Goal: Task Accomplishment & Management: Use online tool/utility

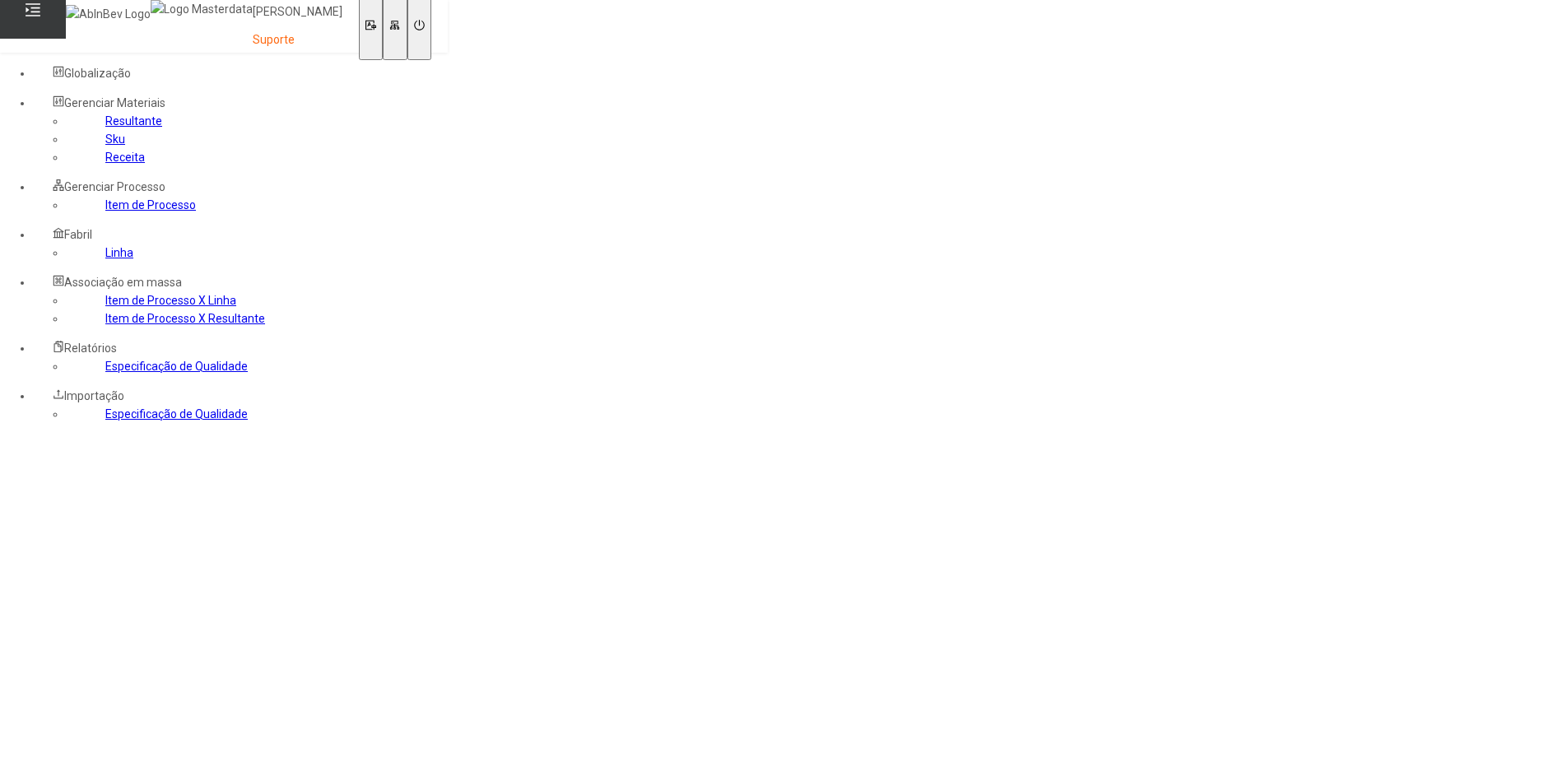
click at [105, 145] on link "Sku" at bounding box center [115, 139] width 20 height 13
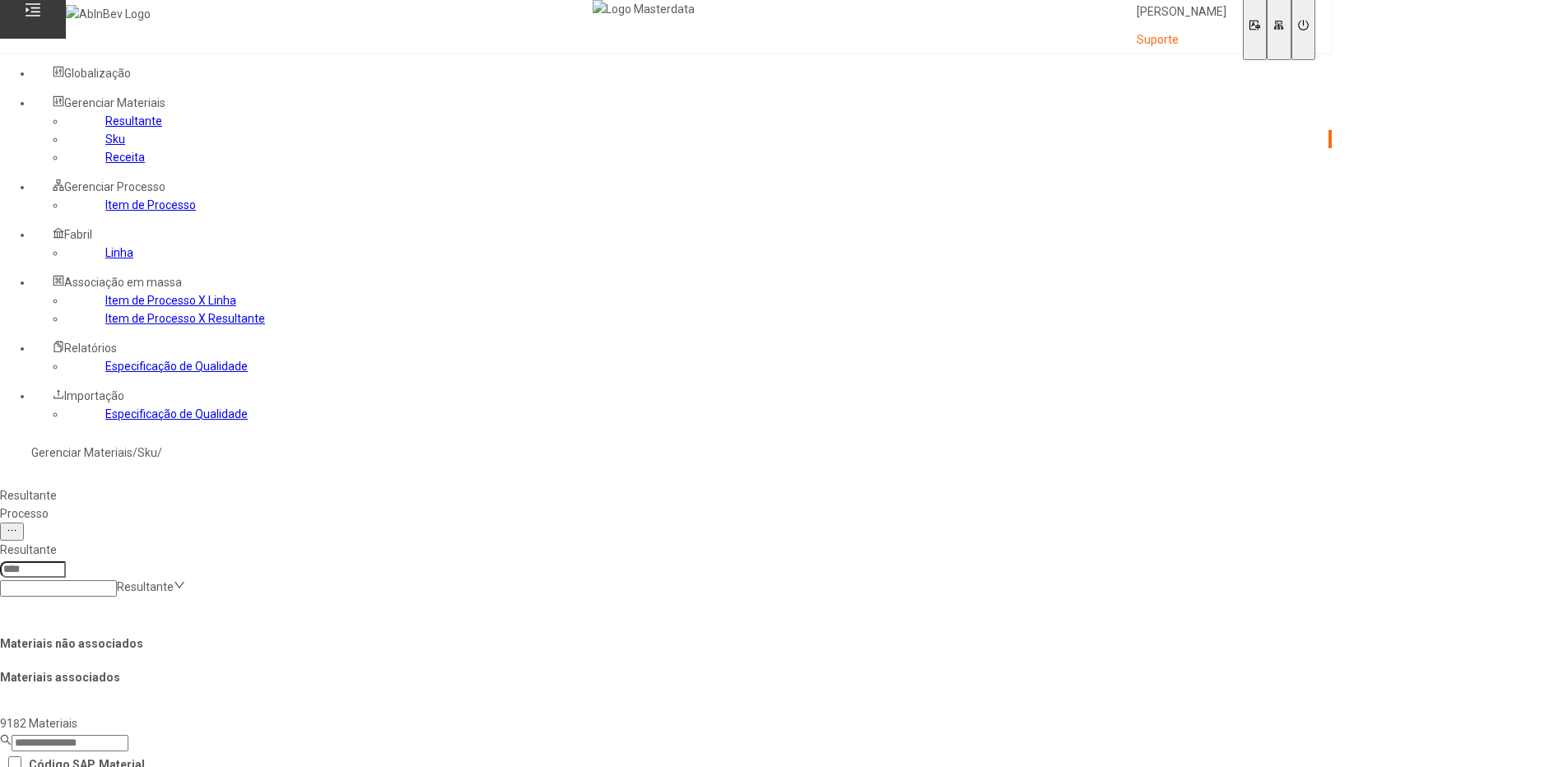
click at [117, 580] on input at bounding box center [58, 588] width 117 height 17
paste input "**********"
type input "**********"
click at [360, 766] on div "RET - Skol 300mL" at bounding box center [179, 776] width 360 height 18
type input "****"
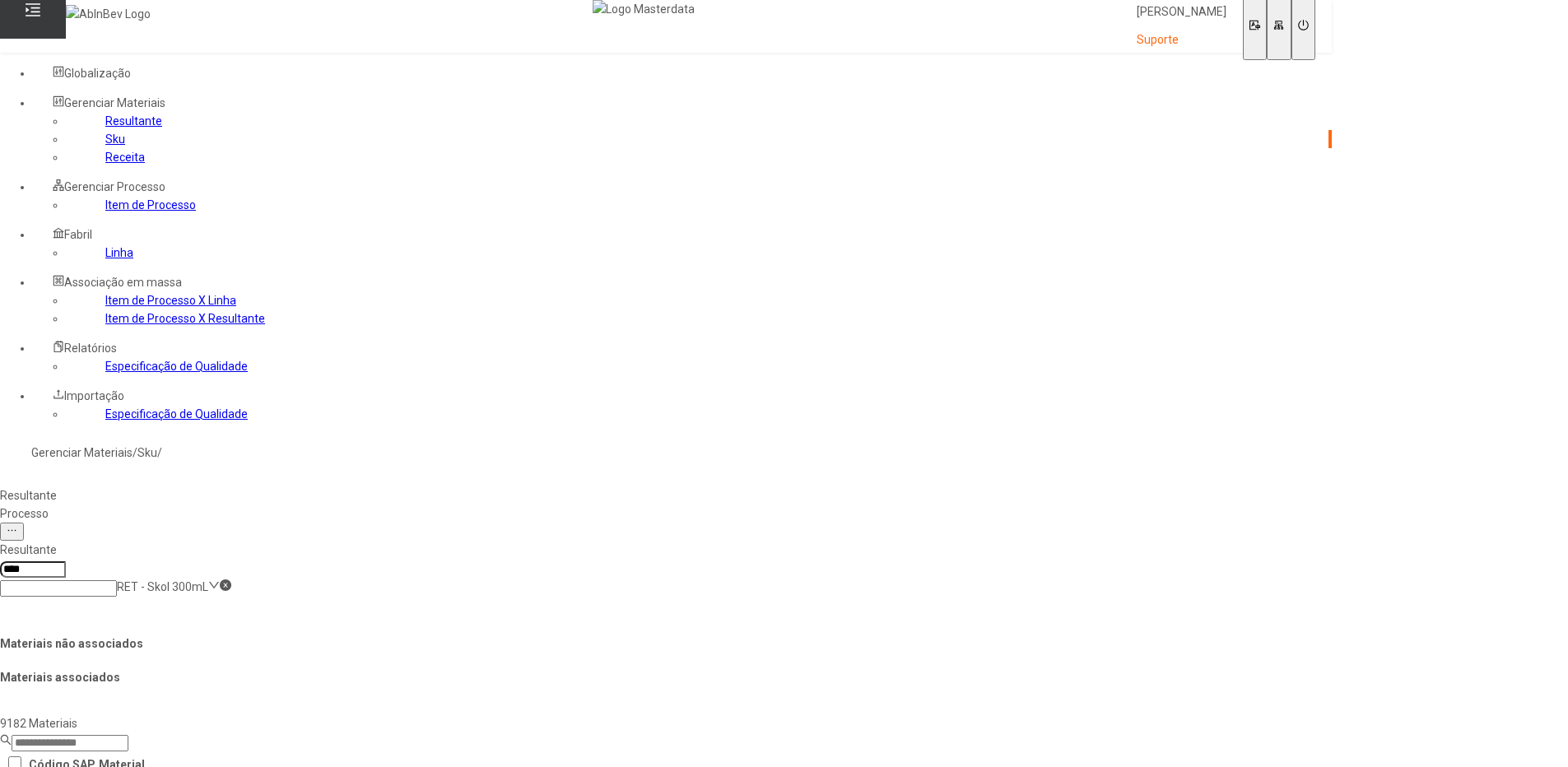
click at [395, 617] on div "Materiais não associados Materiais associados" at bounding box center [666, 665] width 1331 height 97
drag, startPoint x: 422, startPoint y: 213, endPoint x: 320, endPoint y: 212, distance: 102.0
click at [208, 580] on nz-select-item "RET - Skol 300mL" at bounding box center [162, 587] width 91 height 13
click at [526, 534] on div "Resultante **** RET - Skol 300mL" at bounding box center [666, 569] width 1345 height 69
drag, startPoint x: 1089, startPoint y: 407, endPoint x: 1169, endPoint y: 419, distance: 80.9
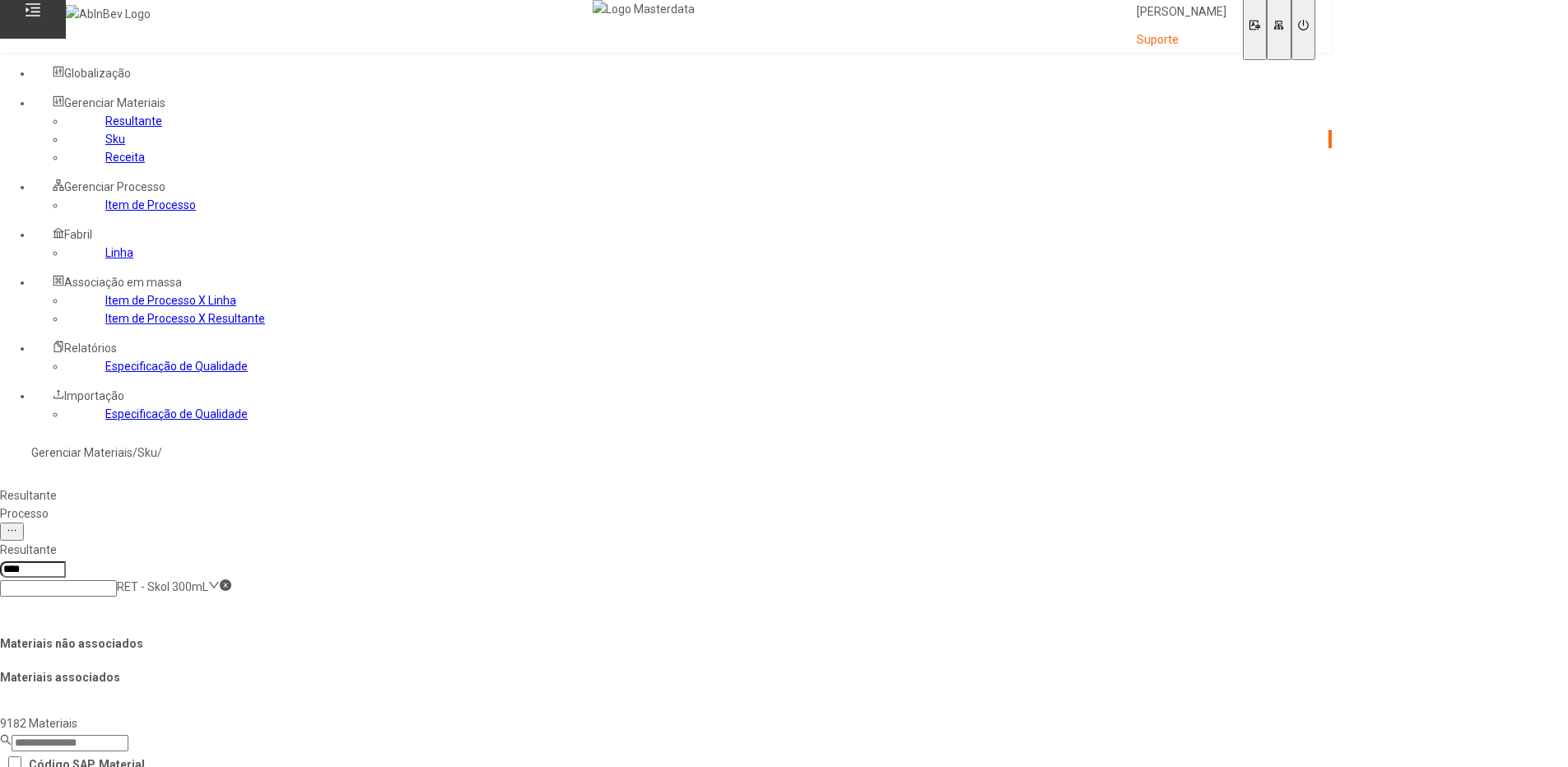
drag, startPoint x: 1169, startPoint y: 419, endPoint x: 1220, endPoint y: 442, distance: 55.9
drag, startPoint x: 1220, startPoint y: 442, endPoint x: 1300, endPoint y: 476, distance: 86.9
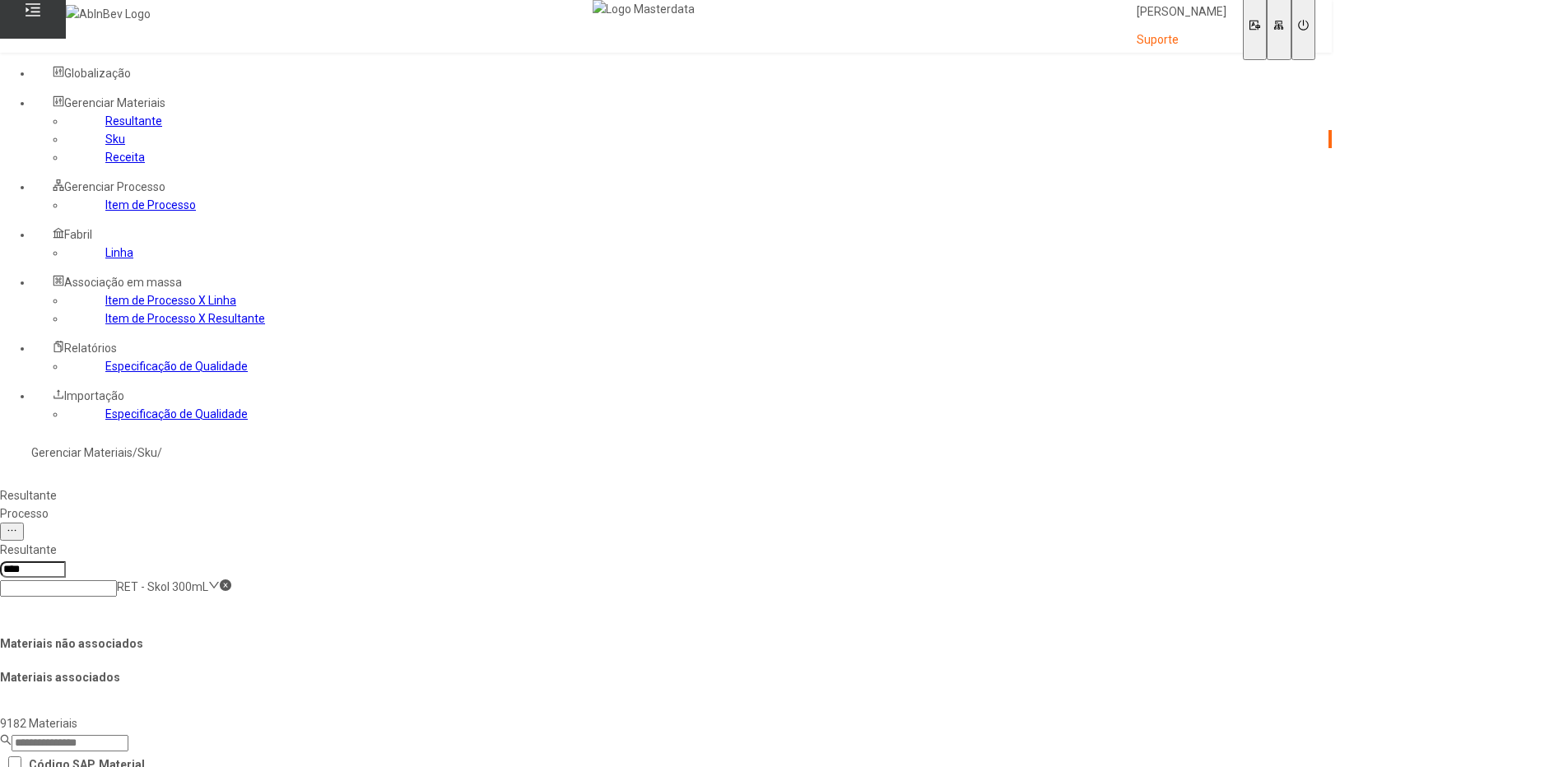
drag, startPoint x: 1300, startPoint y: 476, endPoint x: 1355, endPoint y: 517, distance: 68.6
drag, startPoint x: 1353, startPoint y: 518, endPoint x: 1233, endPoint y: 617, distance: 155.6
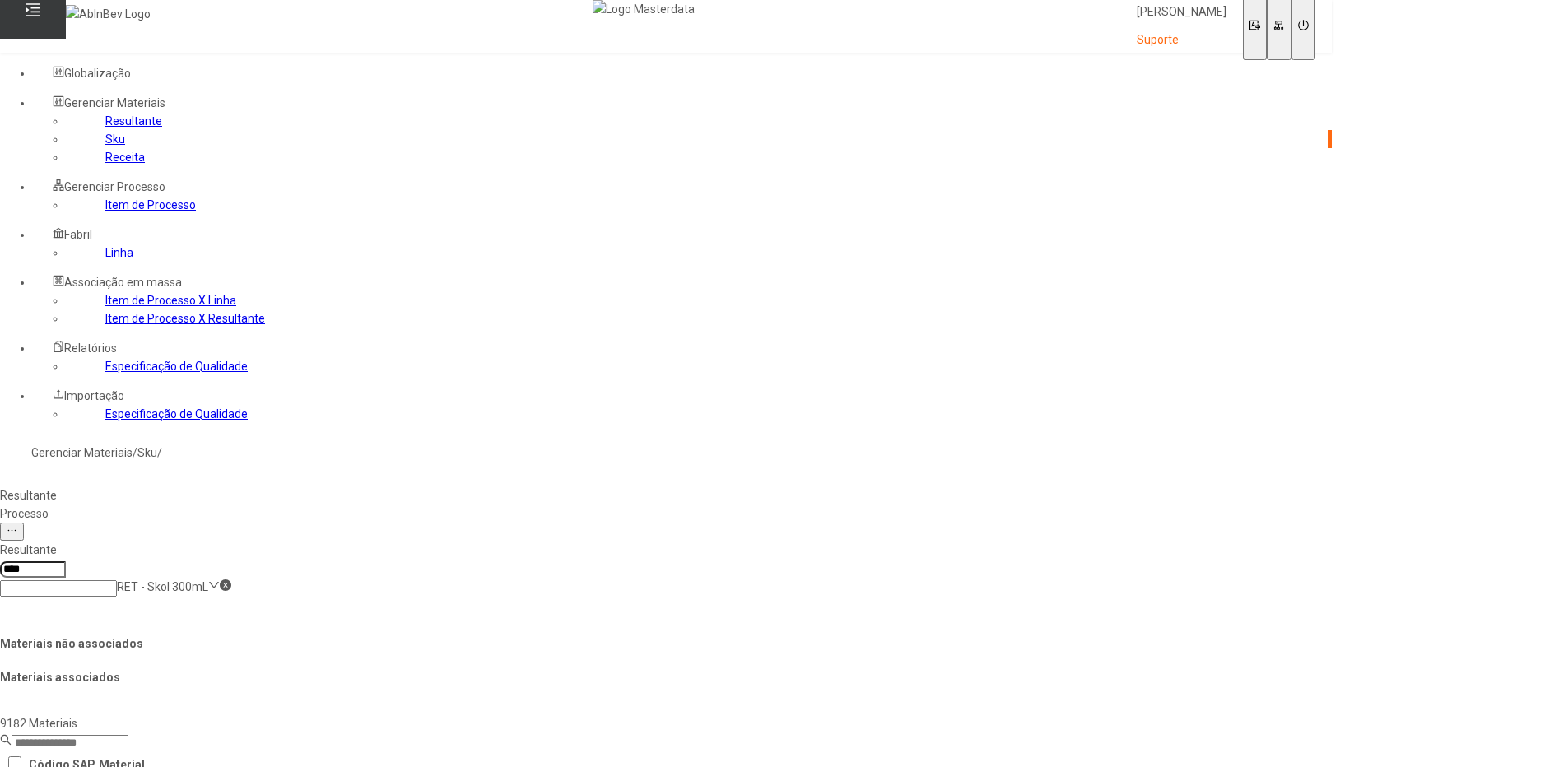
drag, startPoint x: 1088, startPoint y: 408, endPoint x: 1164, endPoint y: 406, distance: 76.0
drag, startPoint x: 1164, startPoint y: 406, endPoint x: 1162, endPoint y: 442, distance: 36.1
drag, startPoint x: 1162, startPoint y: 442, endPoint x: 1310, endPoint y: 476, distance: 151.9
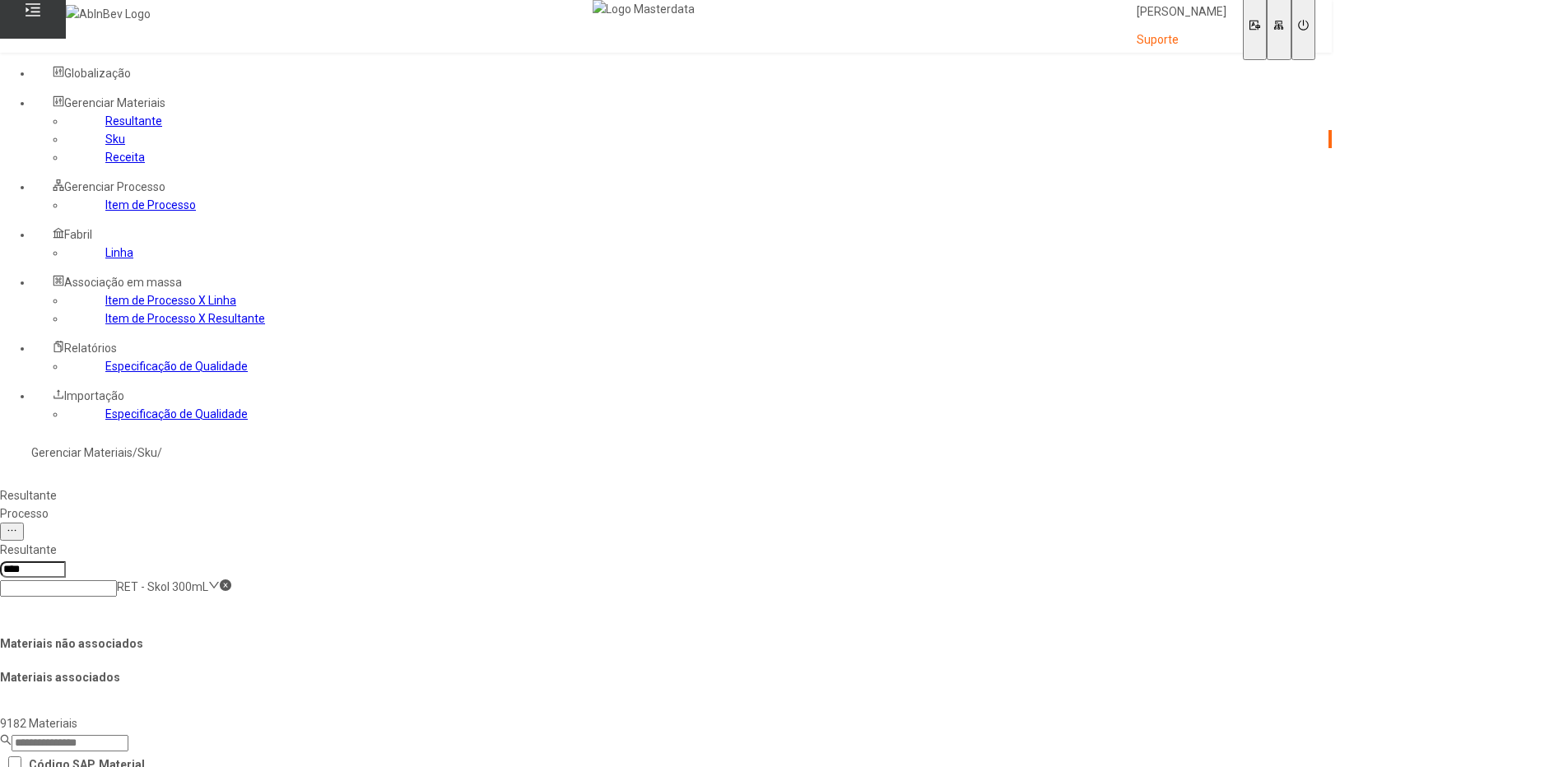
drag, startPoint x: 1310, startPoint y: 476, endPoint x: 1330, endPoint y: 504, distance: 34.4
drag, startPoint x: 1307, startPoint y: 517, endPoint x: 1191, endPoint y: 537, distance: 117.7
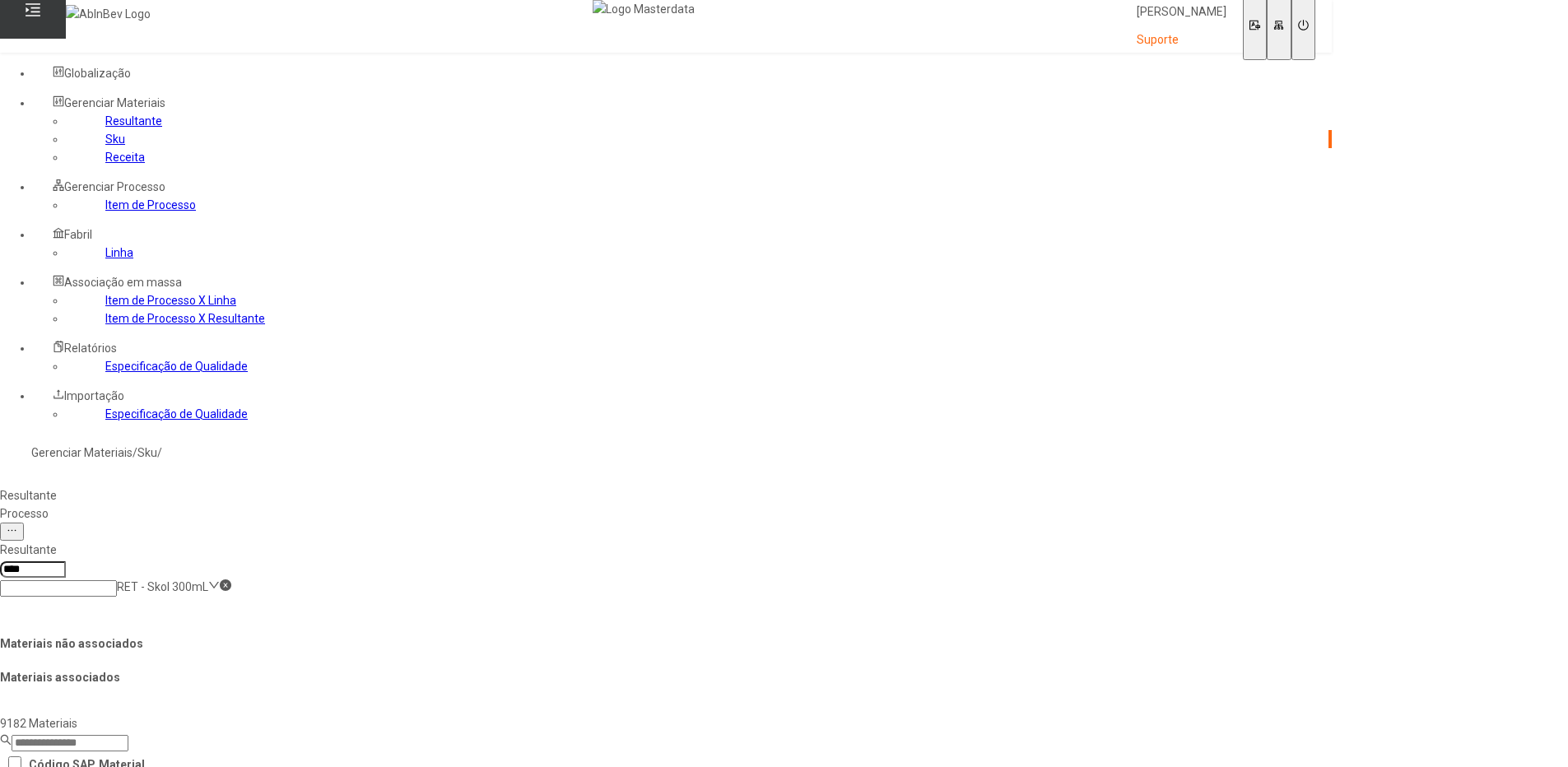
drag, startPoint x: 1191, startPoint y: 537, endPoint x: 1185, endPoint y: 634, distance: 97.2
drag, startPoint x: 1140, startPoint y: 569, endPoint x: 1082, endPoint y: 567, distance: 58.0
click at [841, 486] on div "Resultante Processo" at bounding box center [666, 504] width 1331 height 36
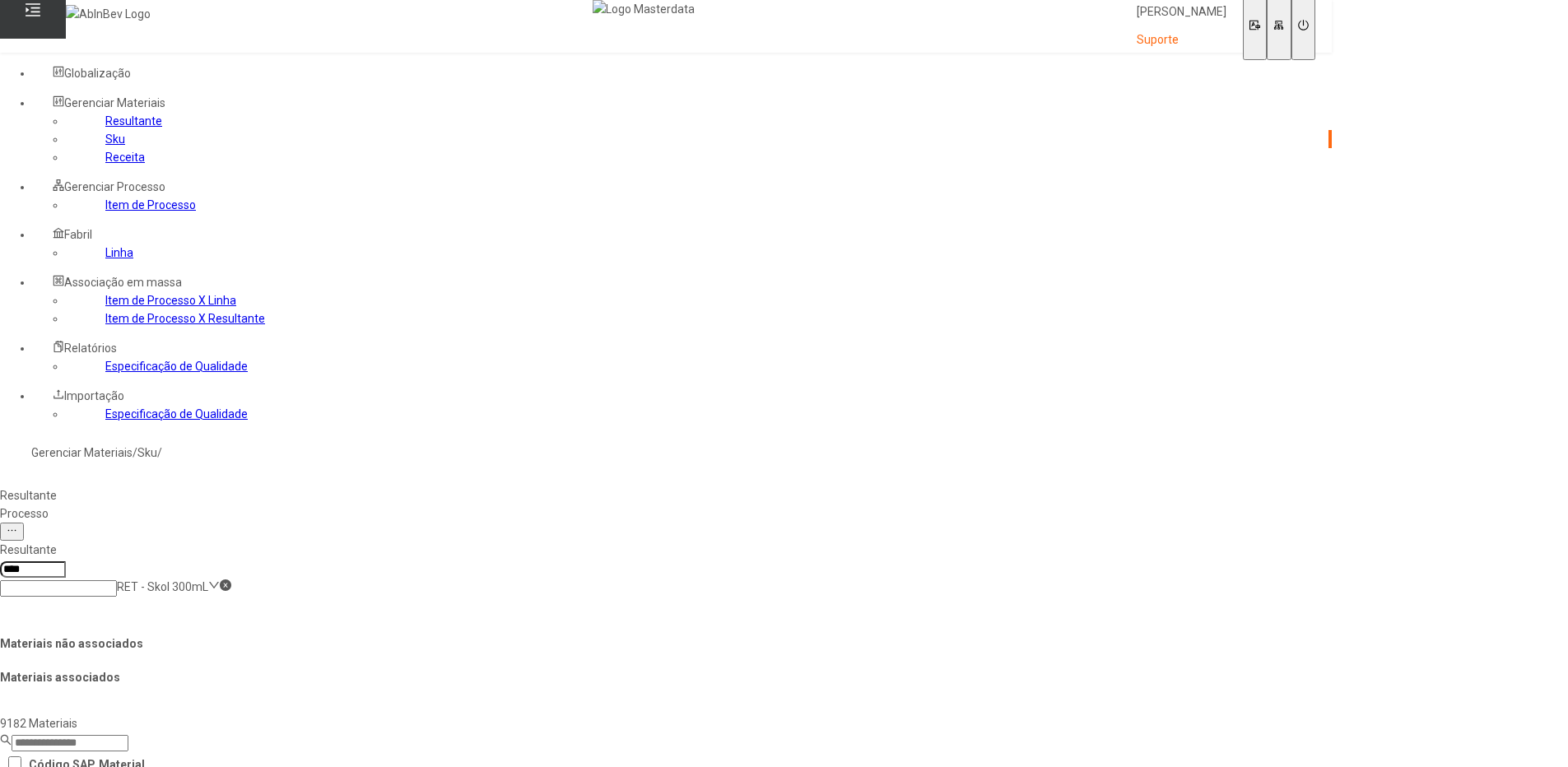
drag, startPoint x: 1120, startPoint y: 407, endPoint x: 1166, endPoint y: 409, distance: 46.0
drag, startPoint x: 1166, startPoint y: 409, endPoint x: 1196, endPoint y: 443, distance: 45.3
click at [105, 164] on link "Receita" at bounding box center [125, 157] width 40 height 13
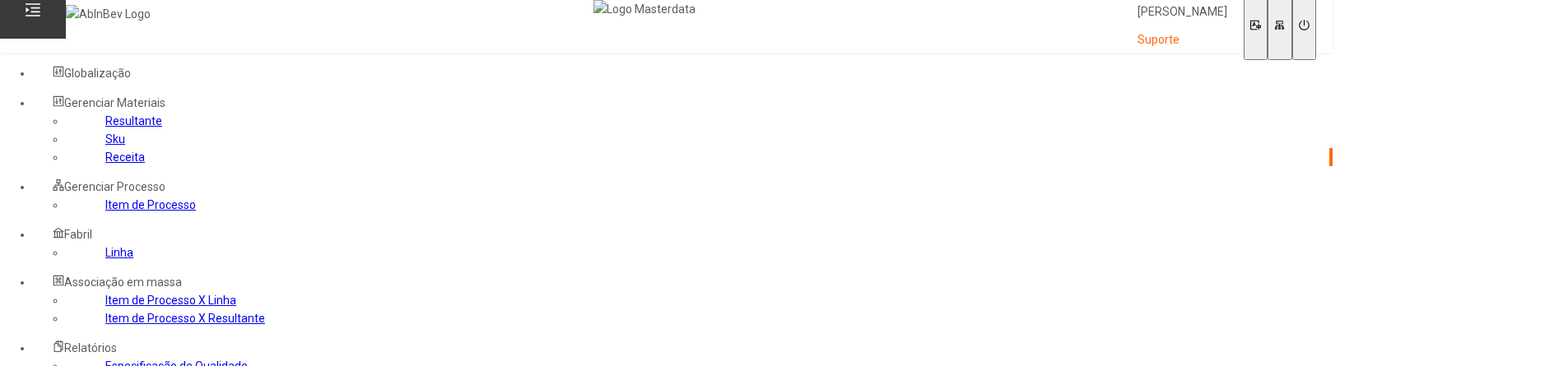
click at [105, 145] on link "Sku" at bounding box center [115, 139] width 20 height 13
click at [105, 164] on link "Receita" at bounding box center [125, 157] width 40 height 13
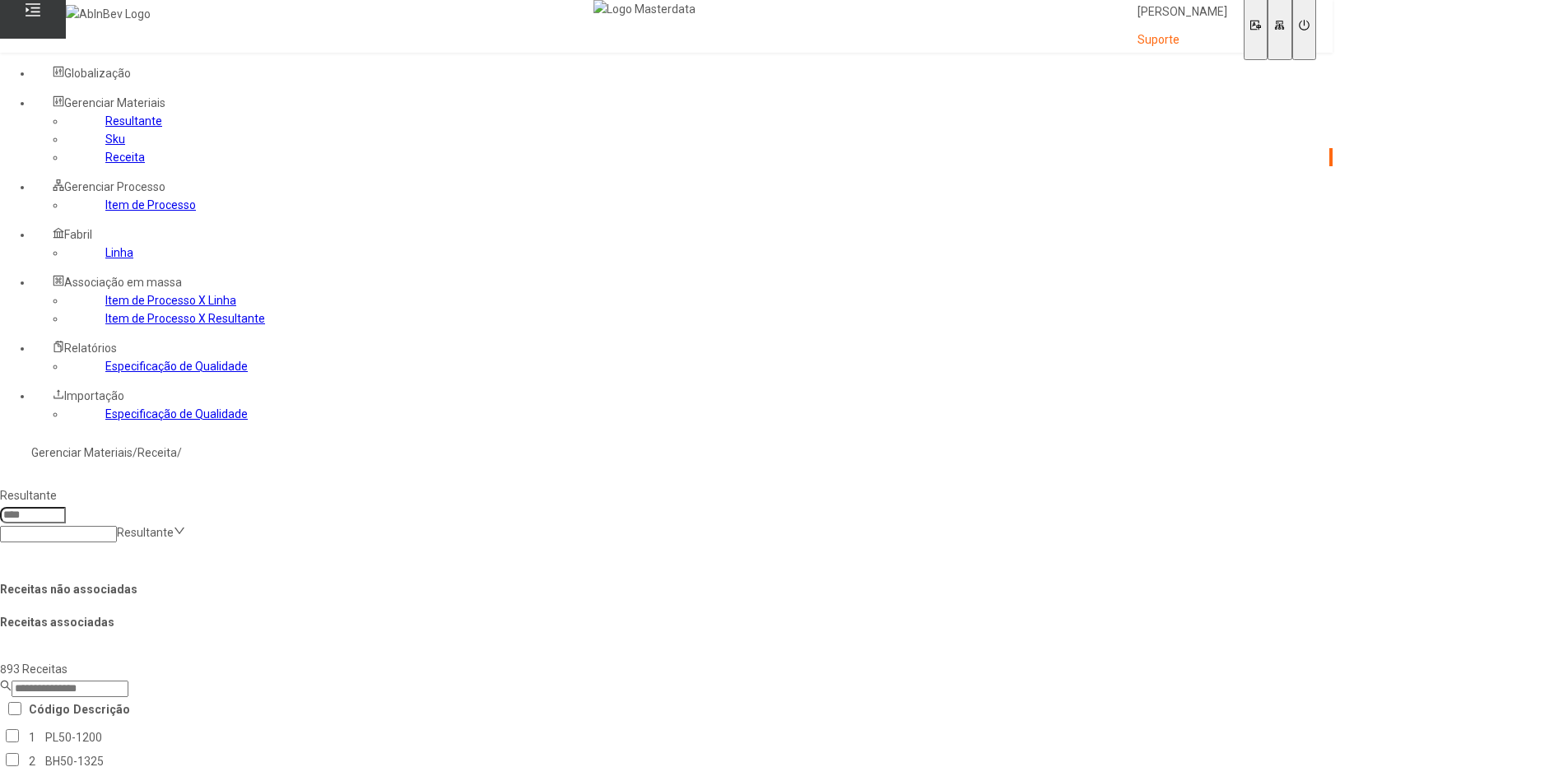
click at [105, 145] on link "Sku" at bounding box center [115, 139] width 20 height 13
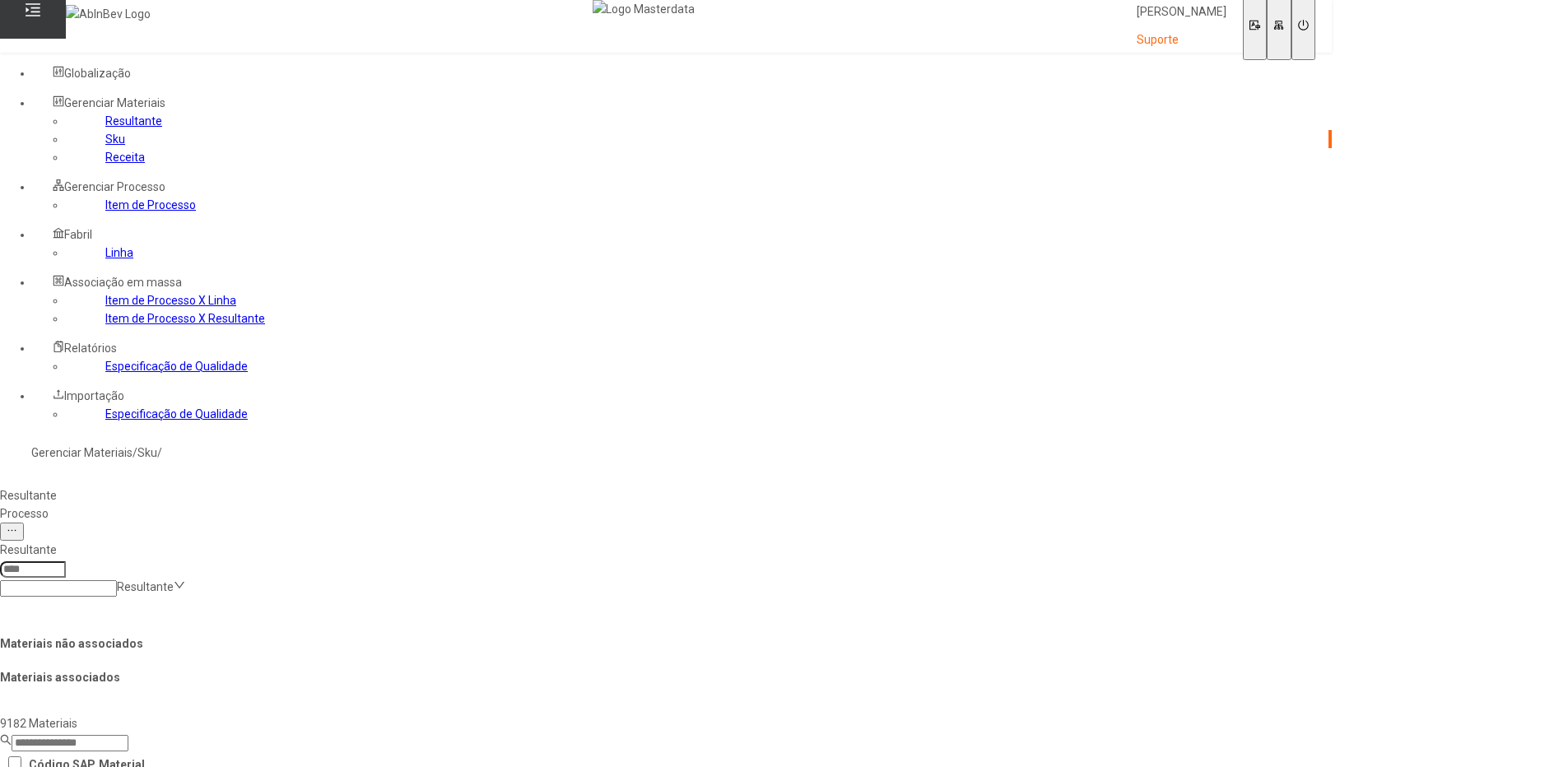
drag, startPoint x: 502, startPoint y: 489, endPoint x: 612, endPoint y: 598, distance: 154.9
click at [817, 534] on div "Resultante Resultante" at bounding box center [666, 569] width 1345 height 69
click at [1315, 33] on button at bounding box center [1303, 26] width 24 height 67
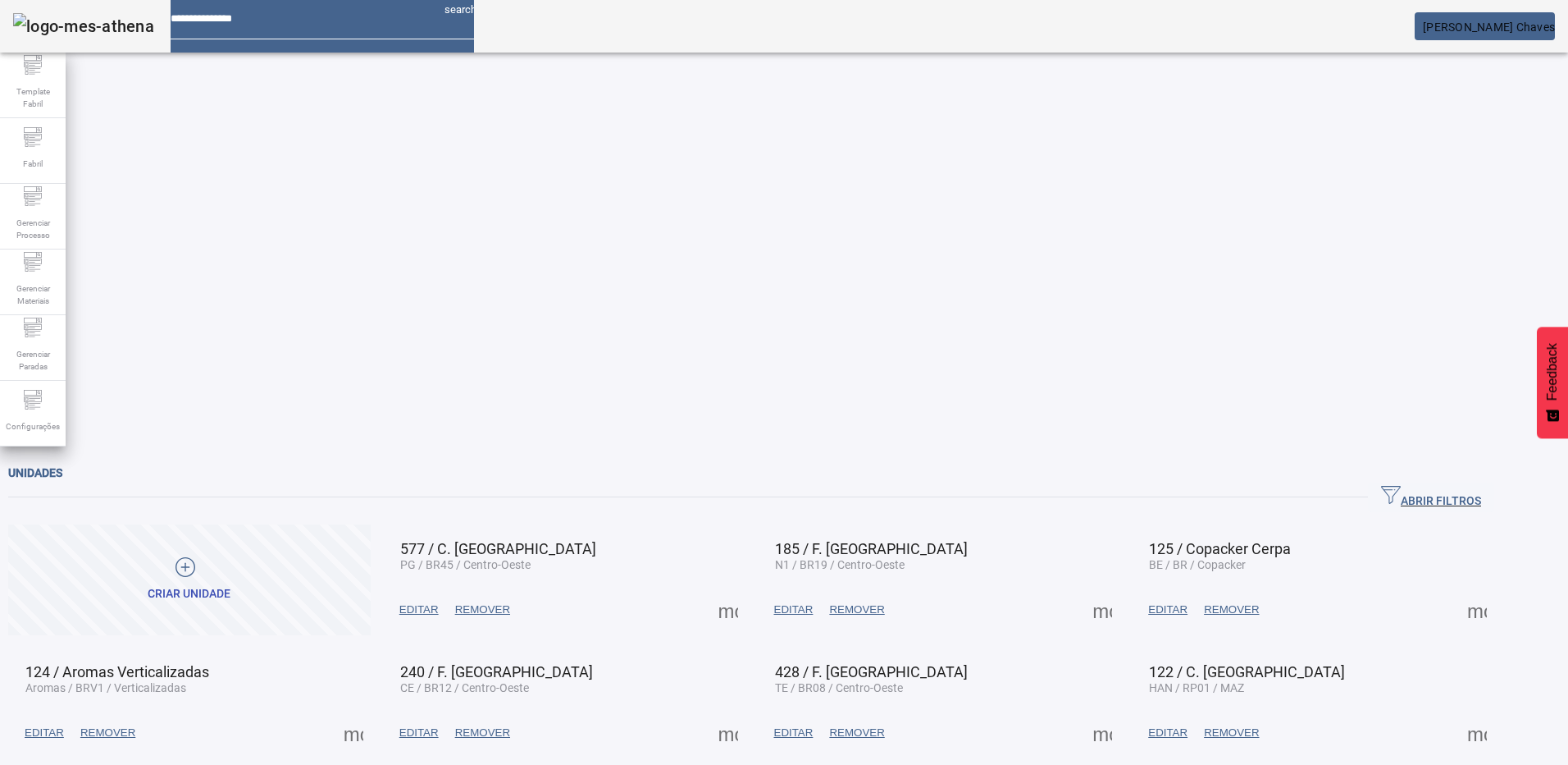
click at [501, 552] on div "Unidades ABRIR FILTROS Pesquise por Código descrição ou sigla LIMPAR FILTRAR Cr…" at bounding box center [751, 716] width 1486 height 506
click at [21, 418] on span "Configurações" at bounding box center [33, 426] width 64 height 22
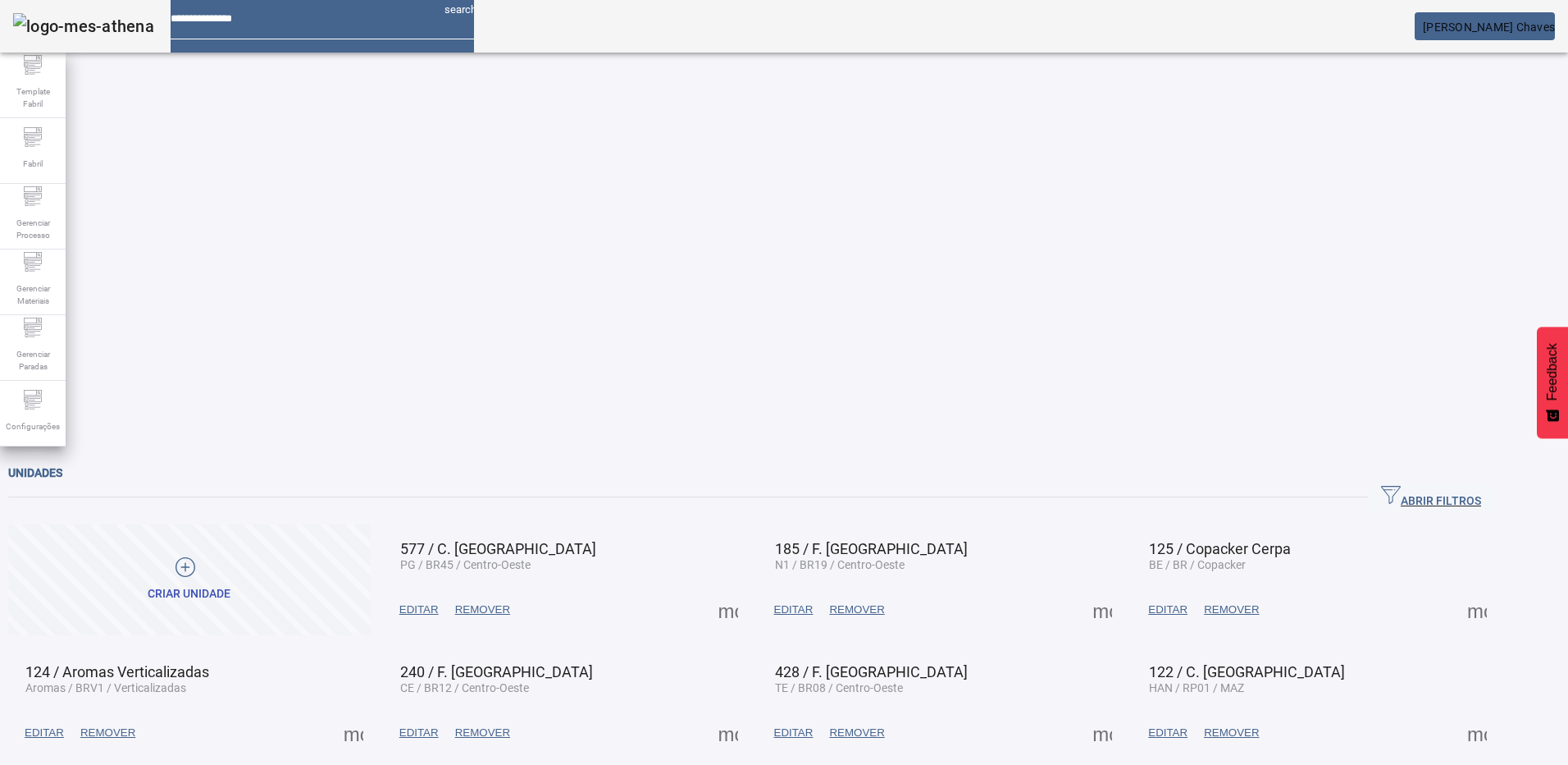
click at [292, 26] on div at bounding box center [301, 12] width 260 height 26
click at [282, 26] on input at bounding box center [301, 12] width 260 height 26
type input "*********"
click at [990, 32] on mat-toolbar "********* search [PERSON_NAME]" at bounding box center [784, 26] width 1568 height 53
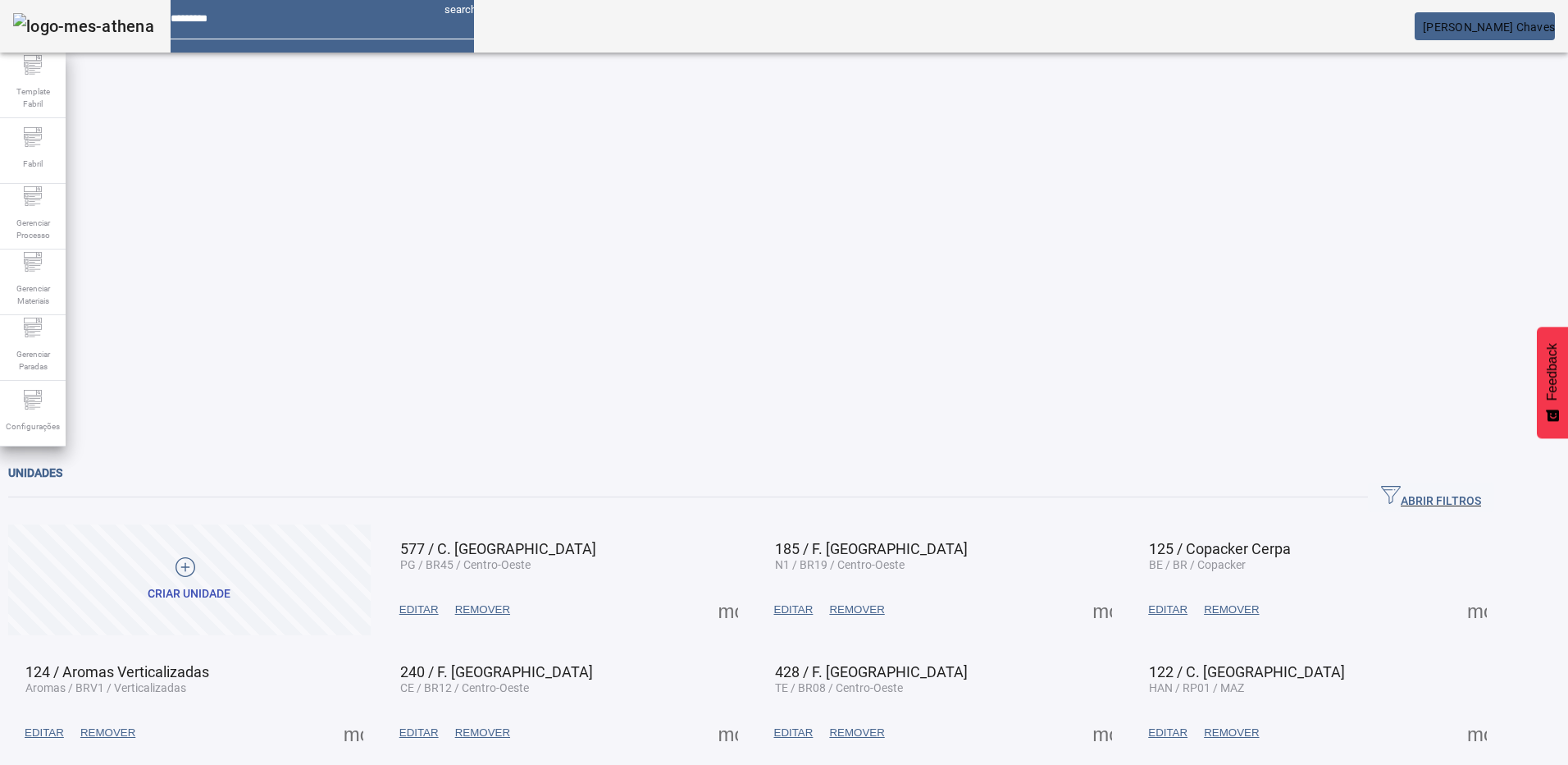
click at [262, 26] on div "*********" at bounding box center [301, 12] width 260 height 26
click at [262, 26] on input "*********" at bounding box center [301, 12] width 260 height 26
click at [33, 281] on span "Gerenciar Materiais" at bounding box center [33, 294] width 49 height 35
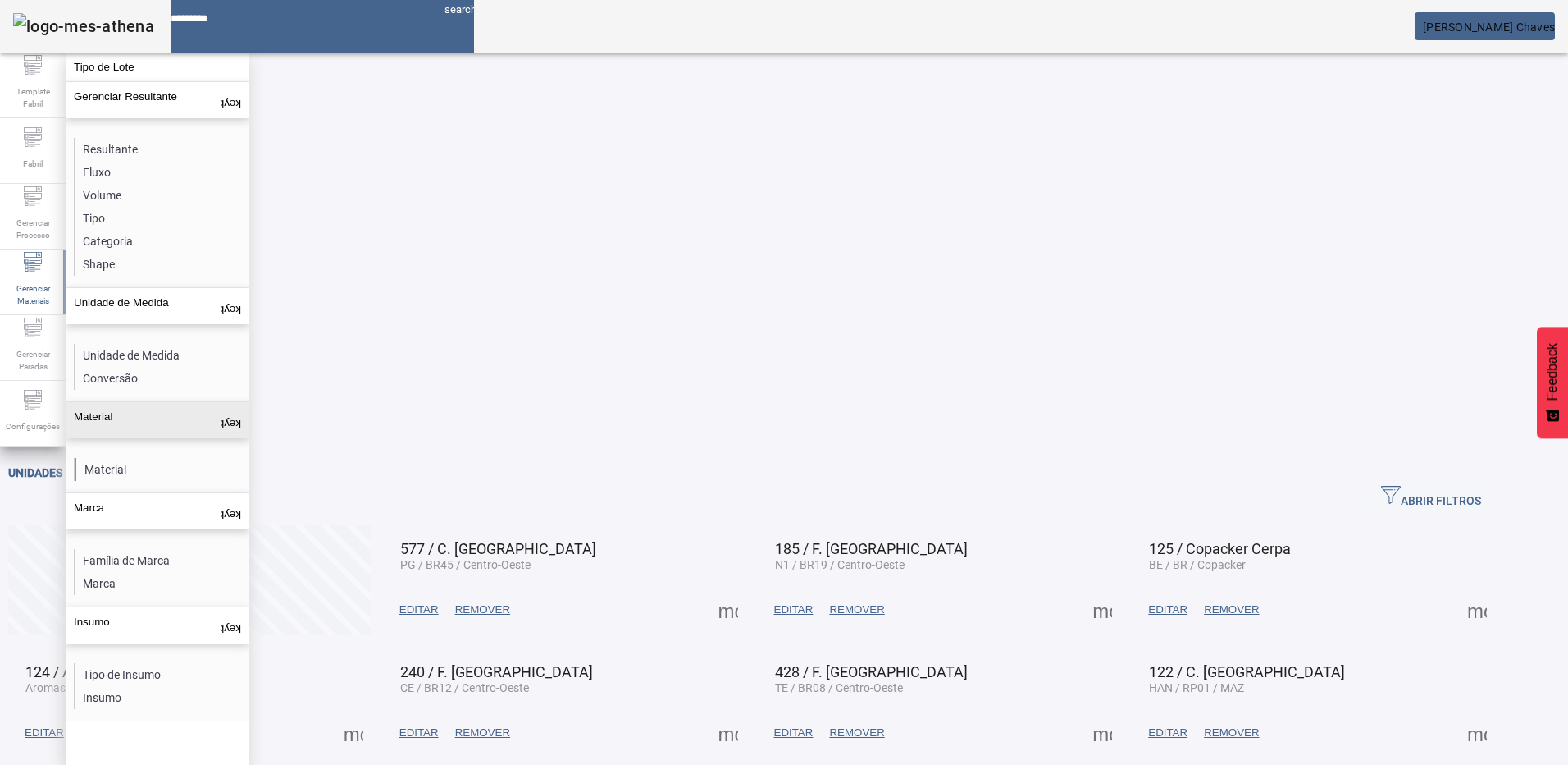
click at [118, 458] on li "Material" at bounding box center [161, 469] width 174 height 23
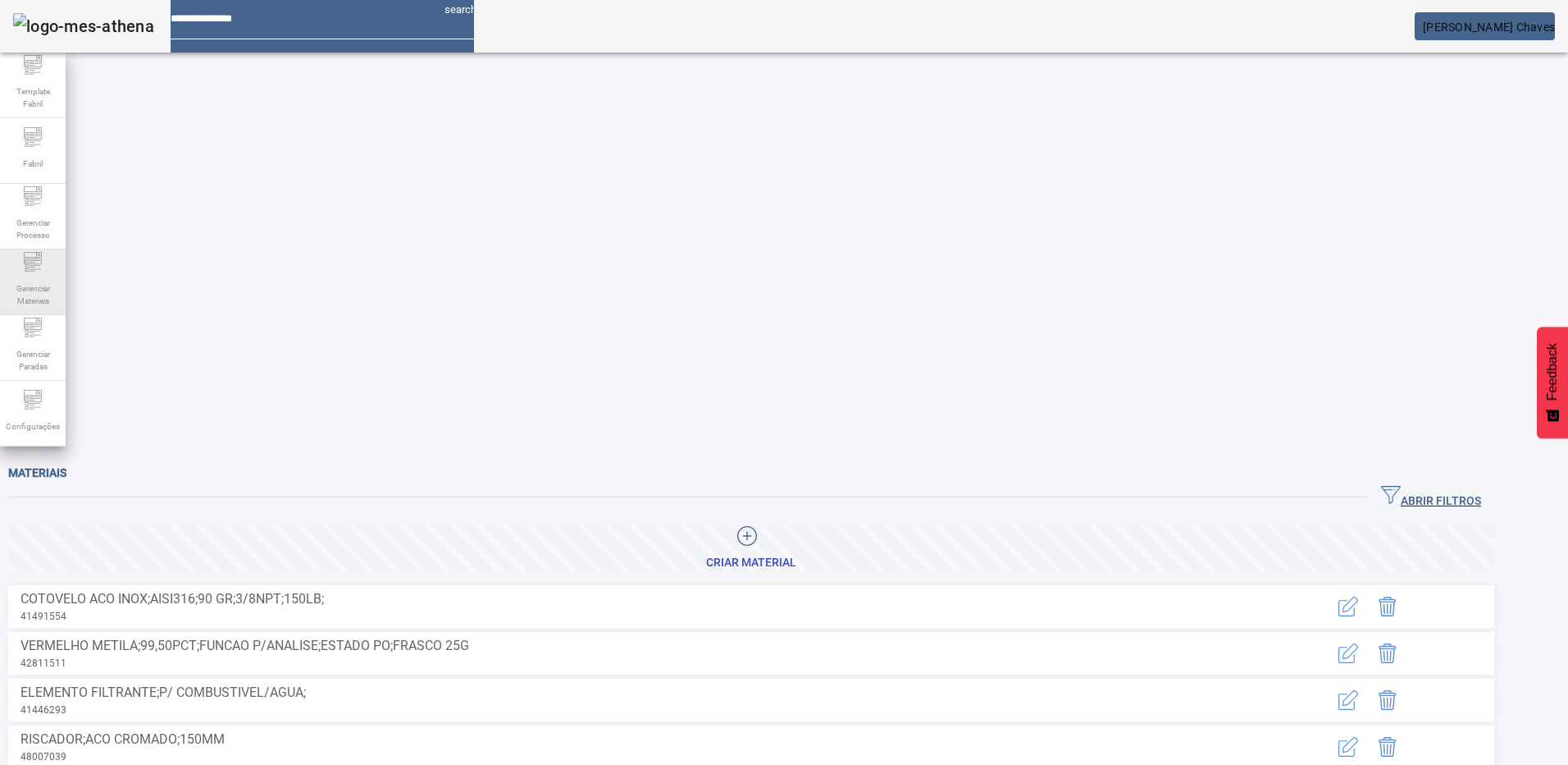
click at [46, 289] on span "Gerenciar Materiais" at bounding box center [33, 294] width 49 height 35
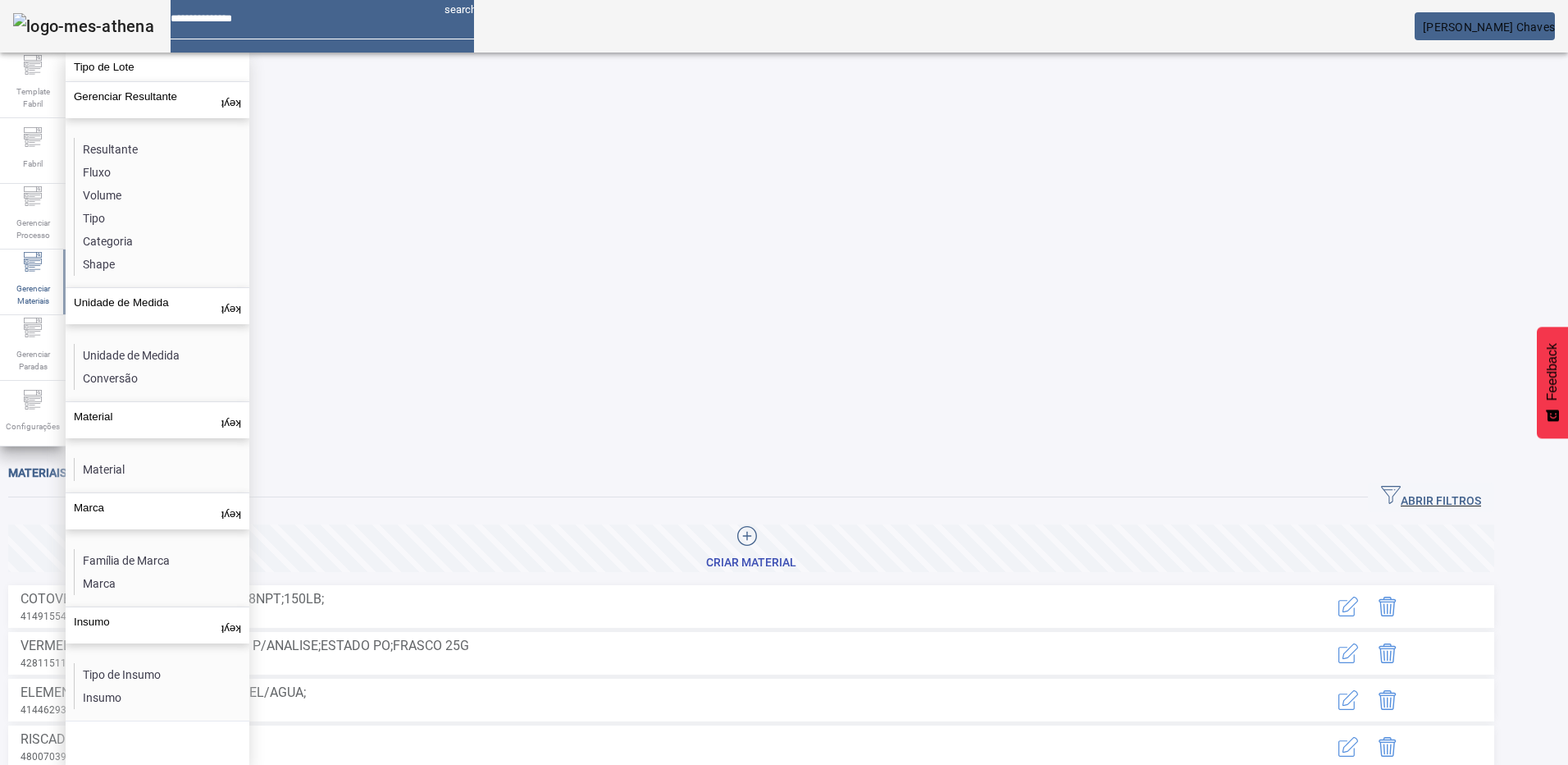
click at [517, 462] on div "Materiais" at bounding box center [751, 472] width 1486 height 20
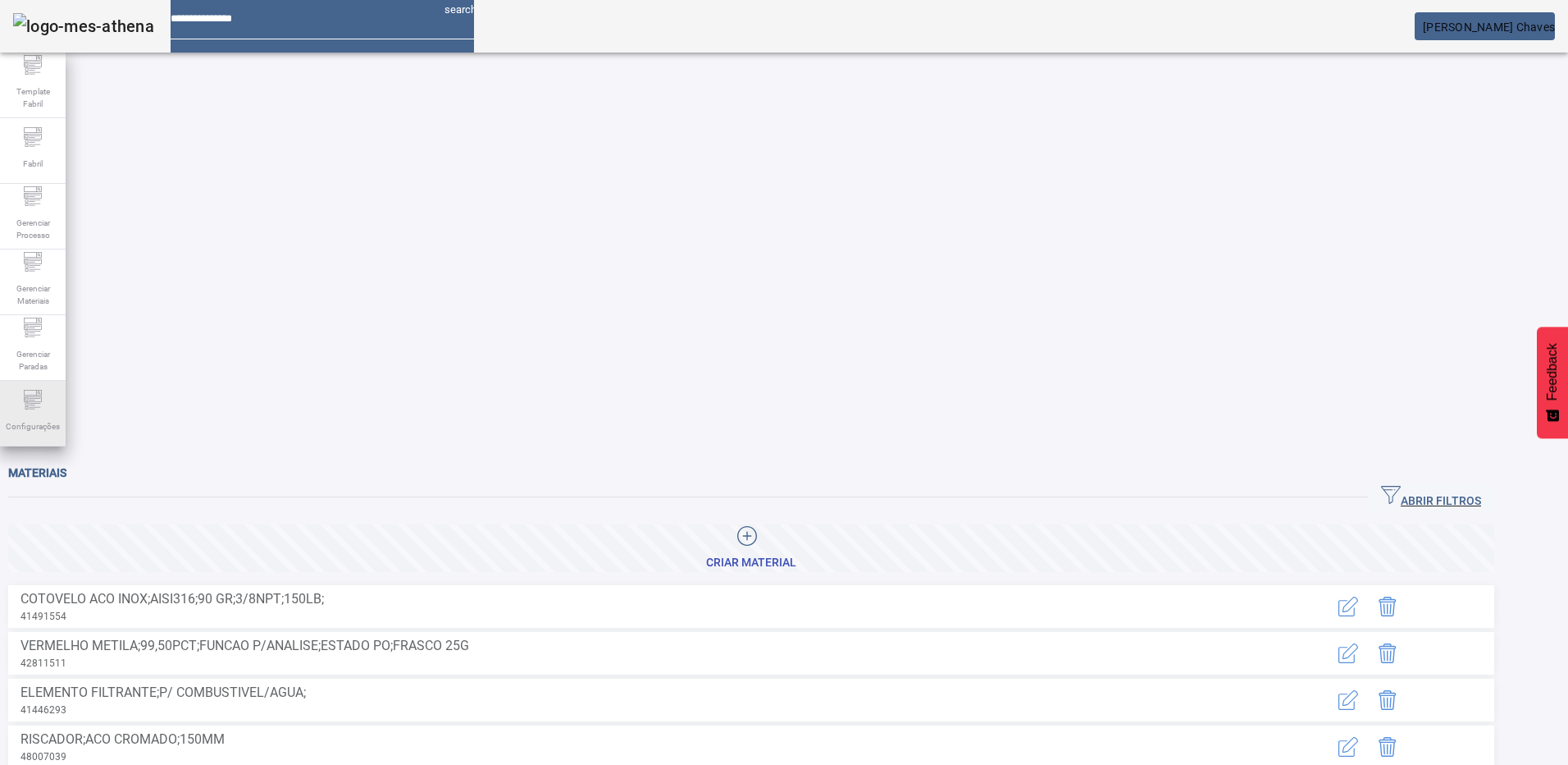
click at [21, 420] on span "Configurações" at bounding box center [33, 426] width 64 height 22
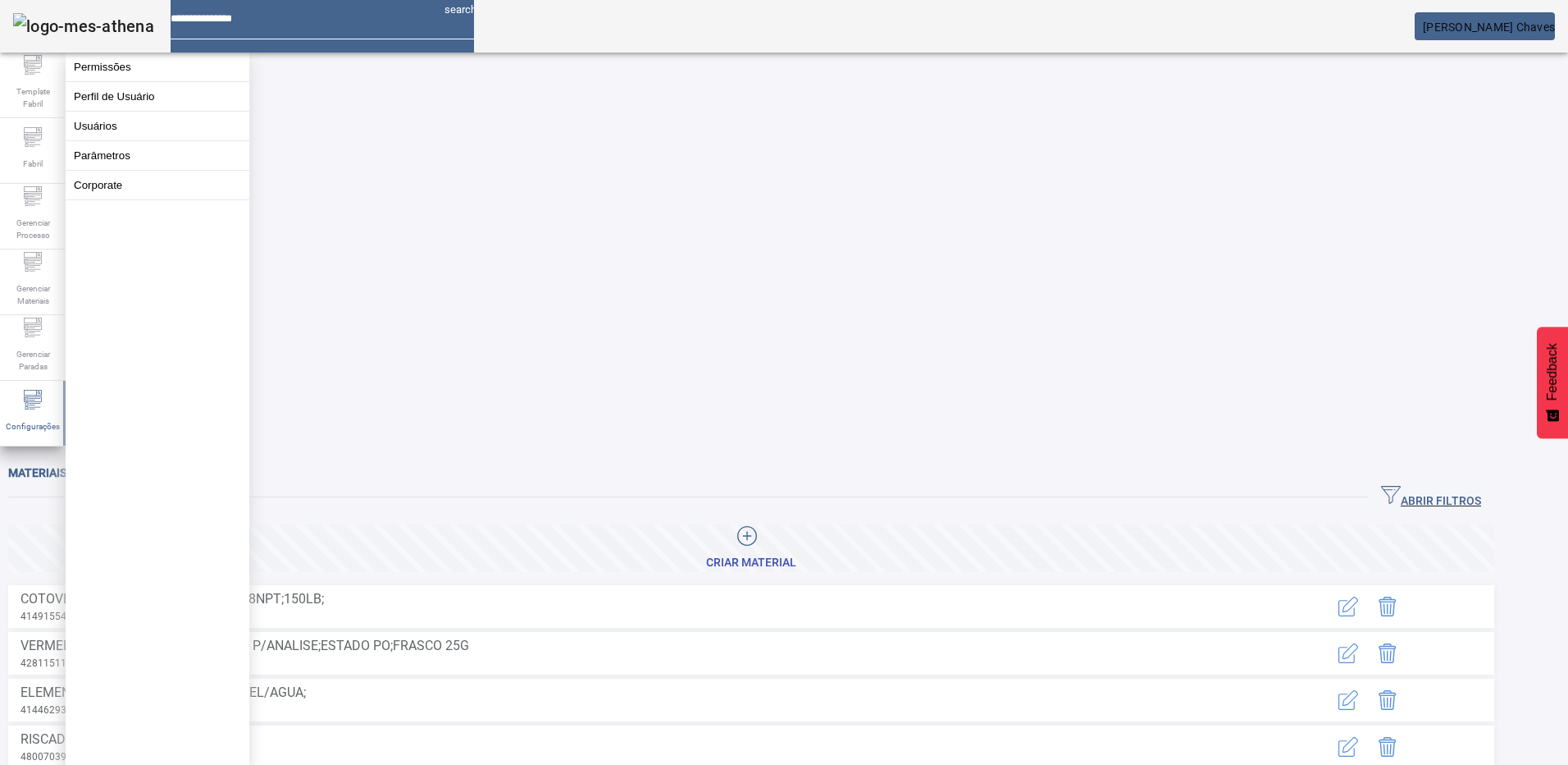
click at [417, 482] on div "ABRIR FILTROS" at bounding box center [751, 497] width 1486 height 30
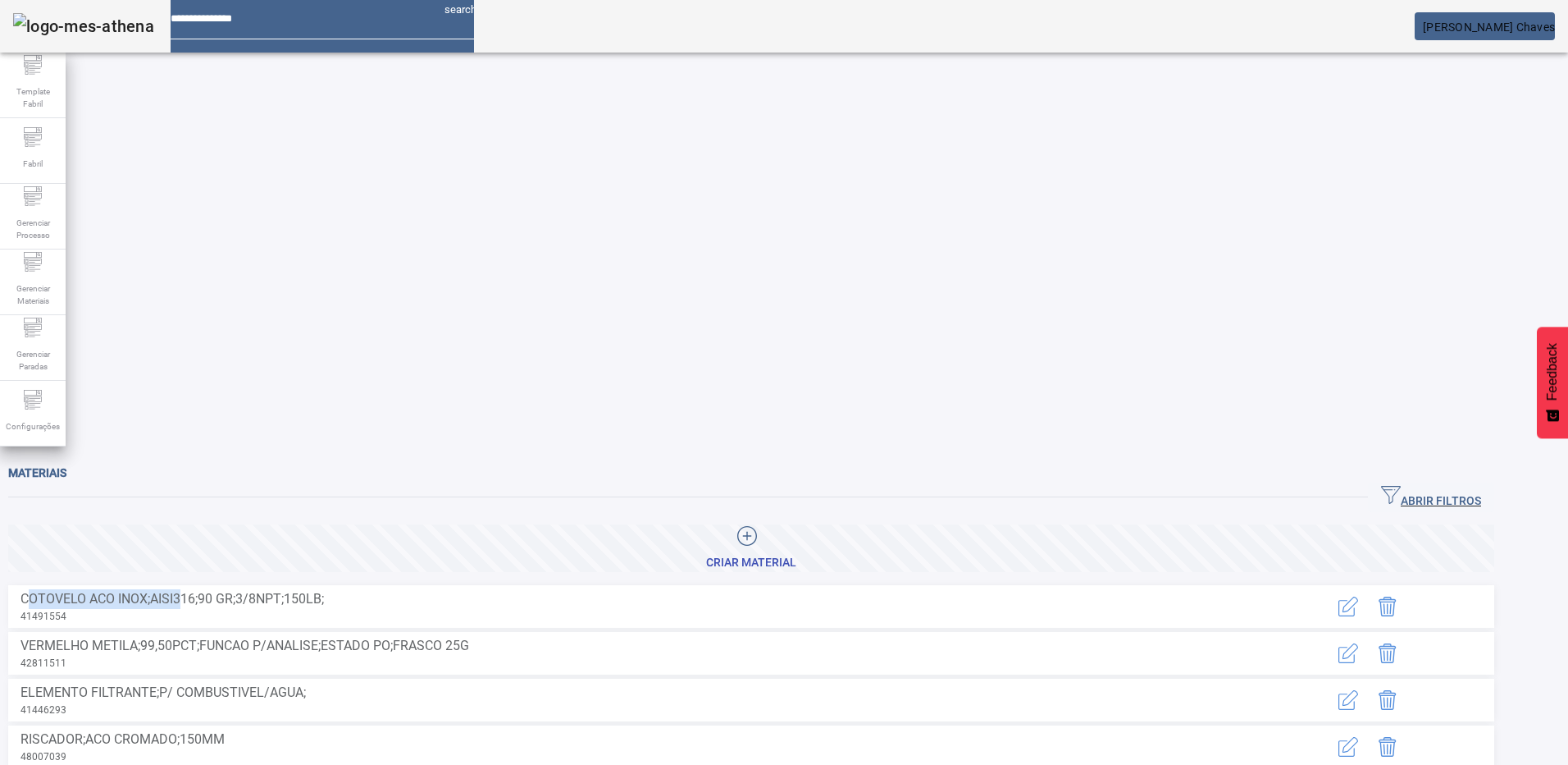
drag, startPoint x: 110, startPoint y: 204, endPoint x: 257, endPoint y: 212, distance: 147.2
click at [257, 589] on span "COTOVELO ACO INOX;AISI316;90 GR;3/8NPT;150LB;" at bounding box center [307, 599] width 574 height 20
click at [1538, 21] on span "[PERSON_NAME] Chaves" at bounding box center [1489, 27] width 132 height 13
